Goal: Use online tool/utility: Use online tool/utility

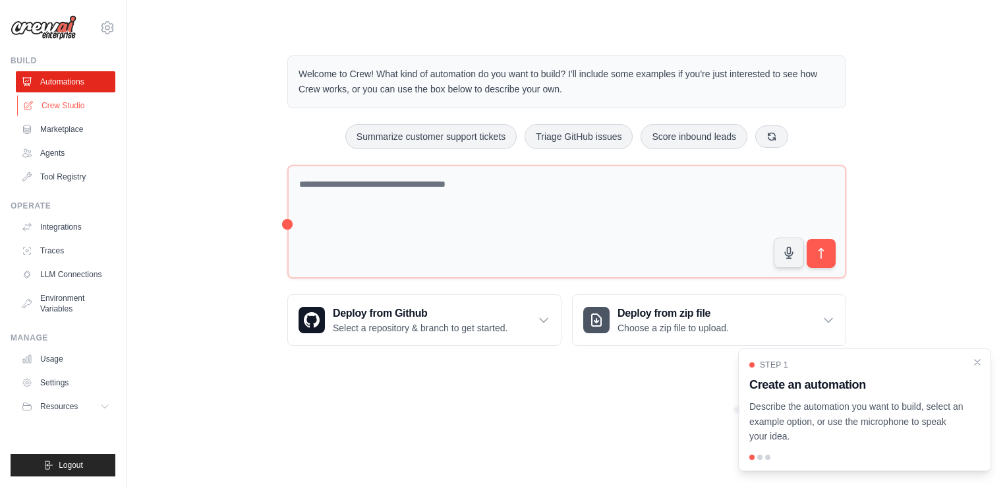
click at [70, 104] on link "Crew Studio" at bounding box center [67, 105] width 100 height 21
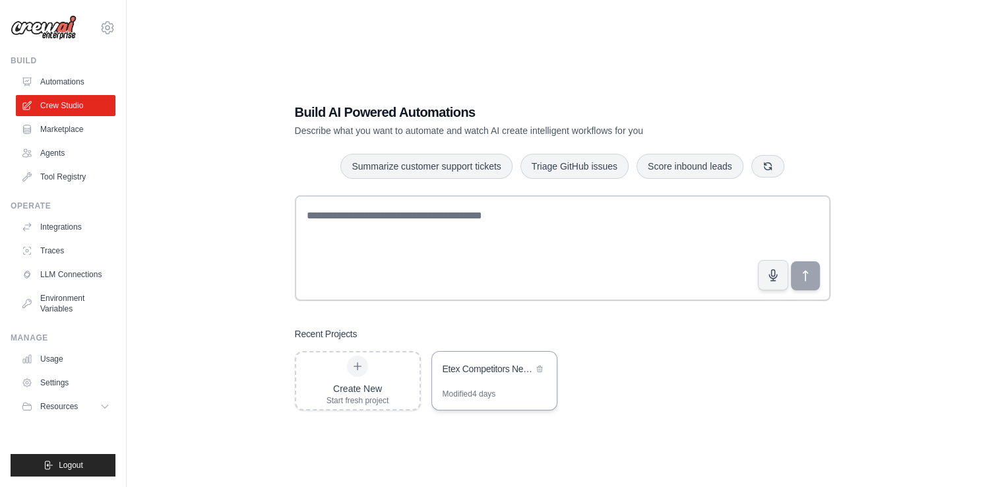
click at [523, 396] on div "Modified 4 days" at bounding box center [494, 398] width 125 height 21
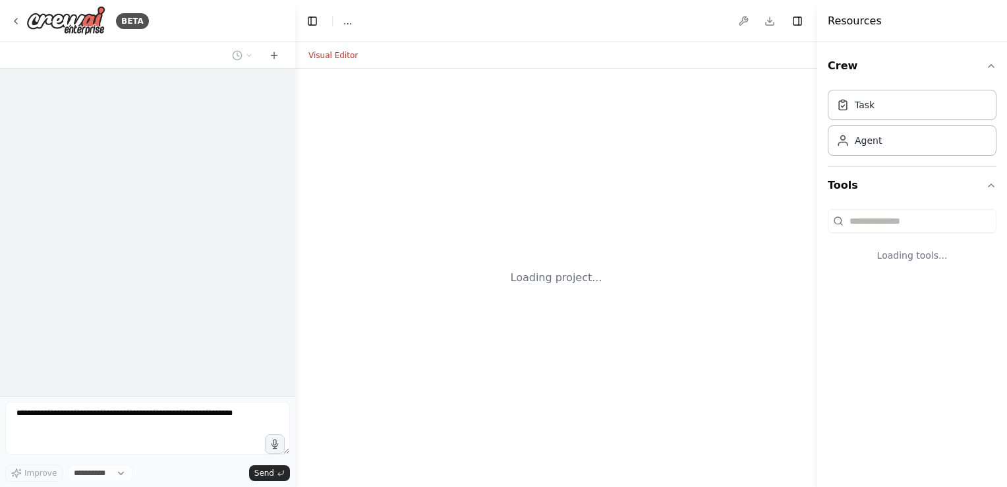
select select "****"
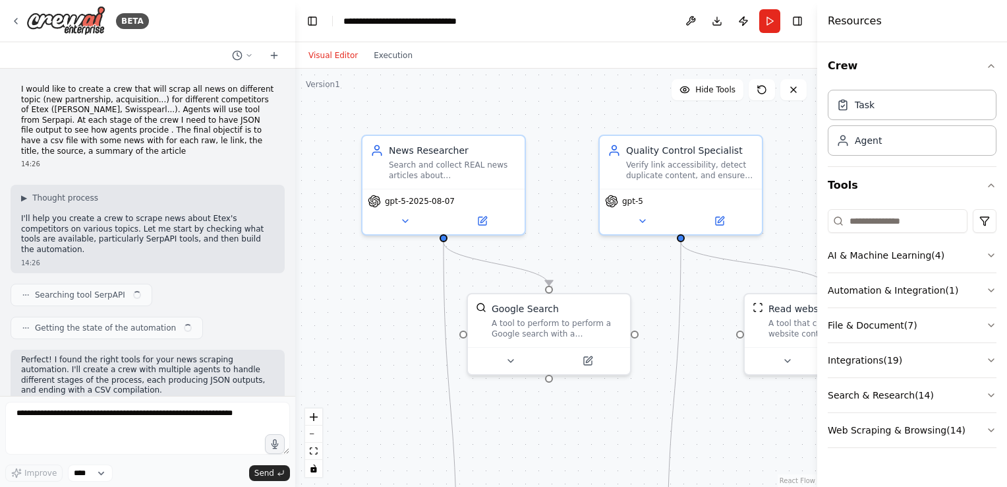
scroll to position [12671, 0]
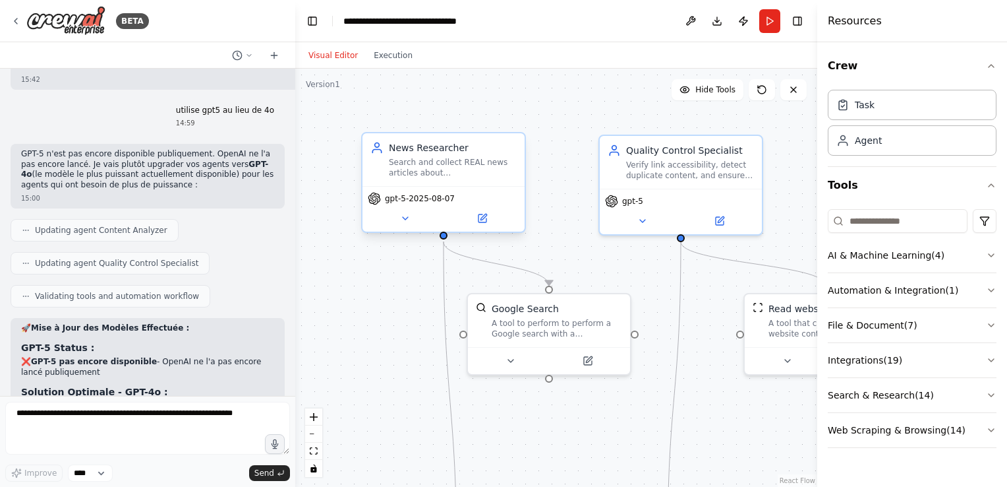
click at [413, 202] on span "gpt-5-2025-08-07" at bounding box center [420, 198] width 70 height 11
click at [409, 221] on icon at bounding box center [405, 218] width 11 height 11
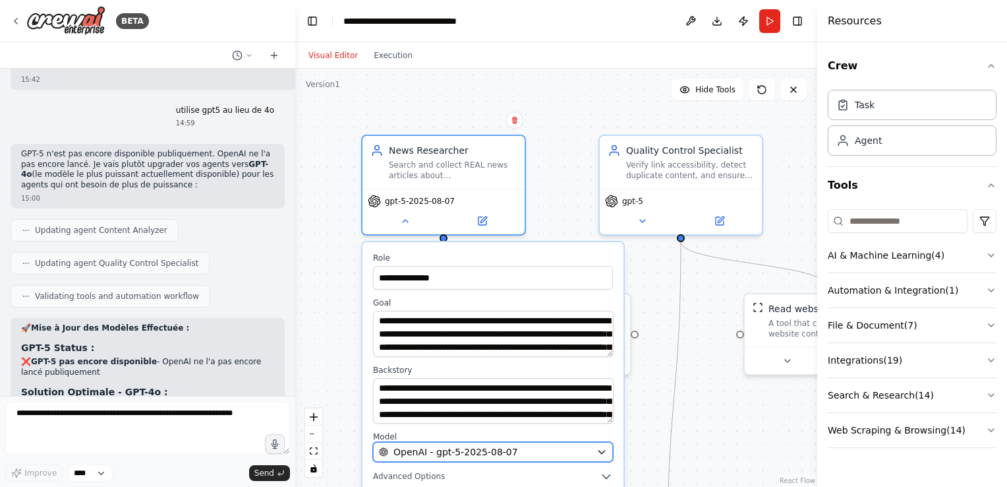
click at [468, 450] on span "OpenAI - gpt-5-2025-08-07" at bounding box center [456, 451] width 125 height 13
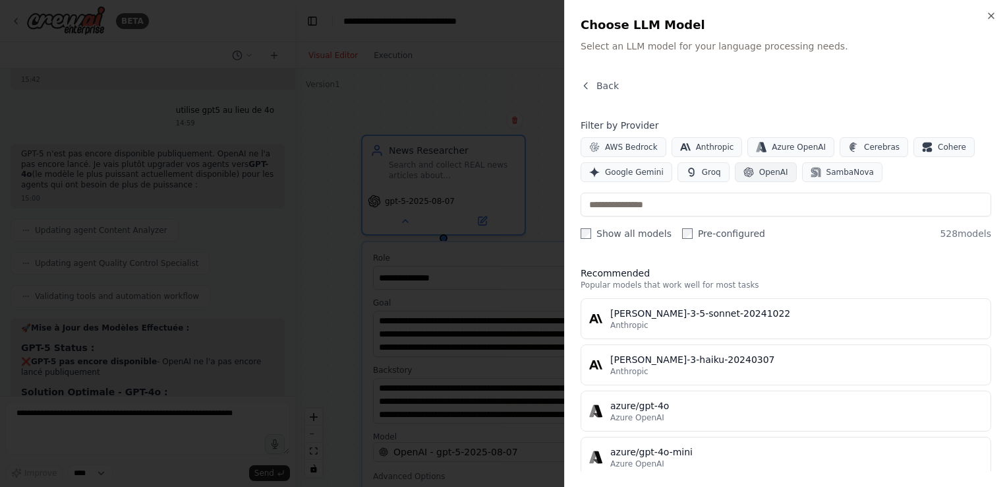
click at [762, 175] on span "OpenAI" at bounding box center [774, 172] width 29 height 11
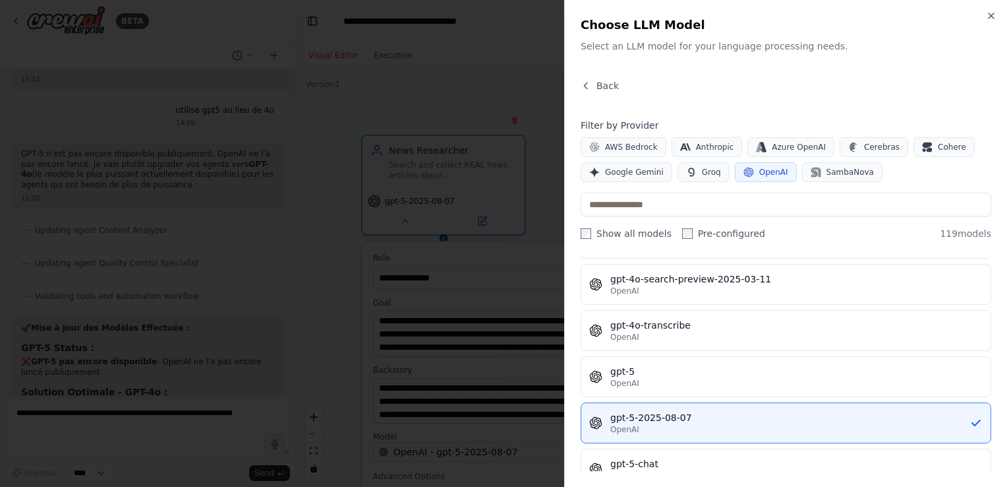
scroll to position [3031, 0]
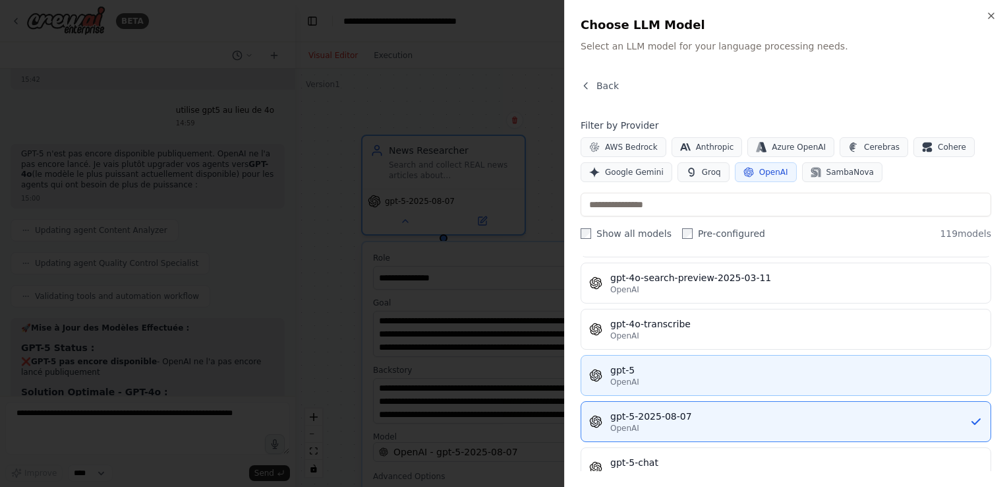
click at [740, 376] on div "OpenAI" at bounding box center [797, 381] width 373 height 11
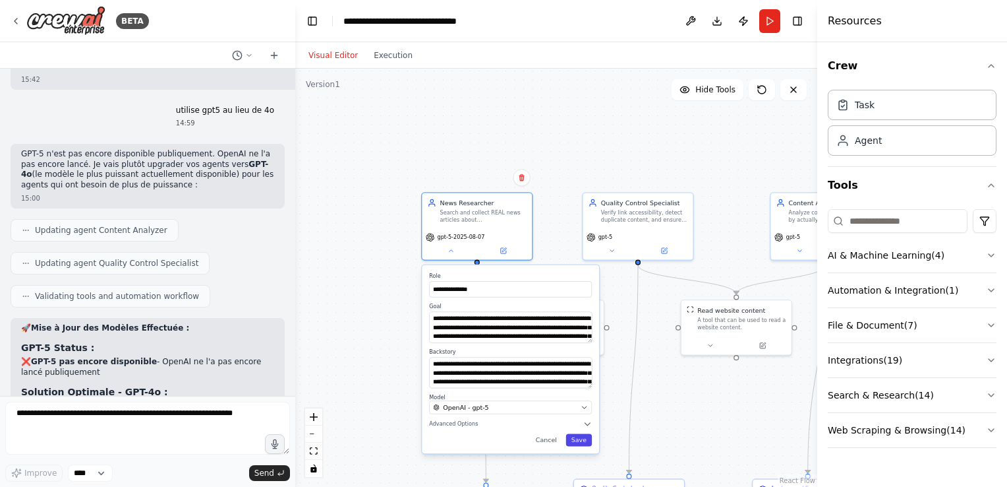
click at [578, 436] on button "Save" at bounding box center [579, 440] width 26 height 13
